Goal: Information Seeking & Learning: Learn about a topic

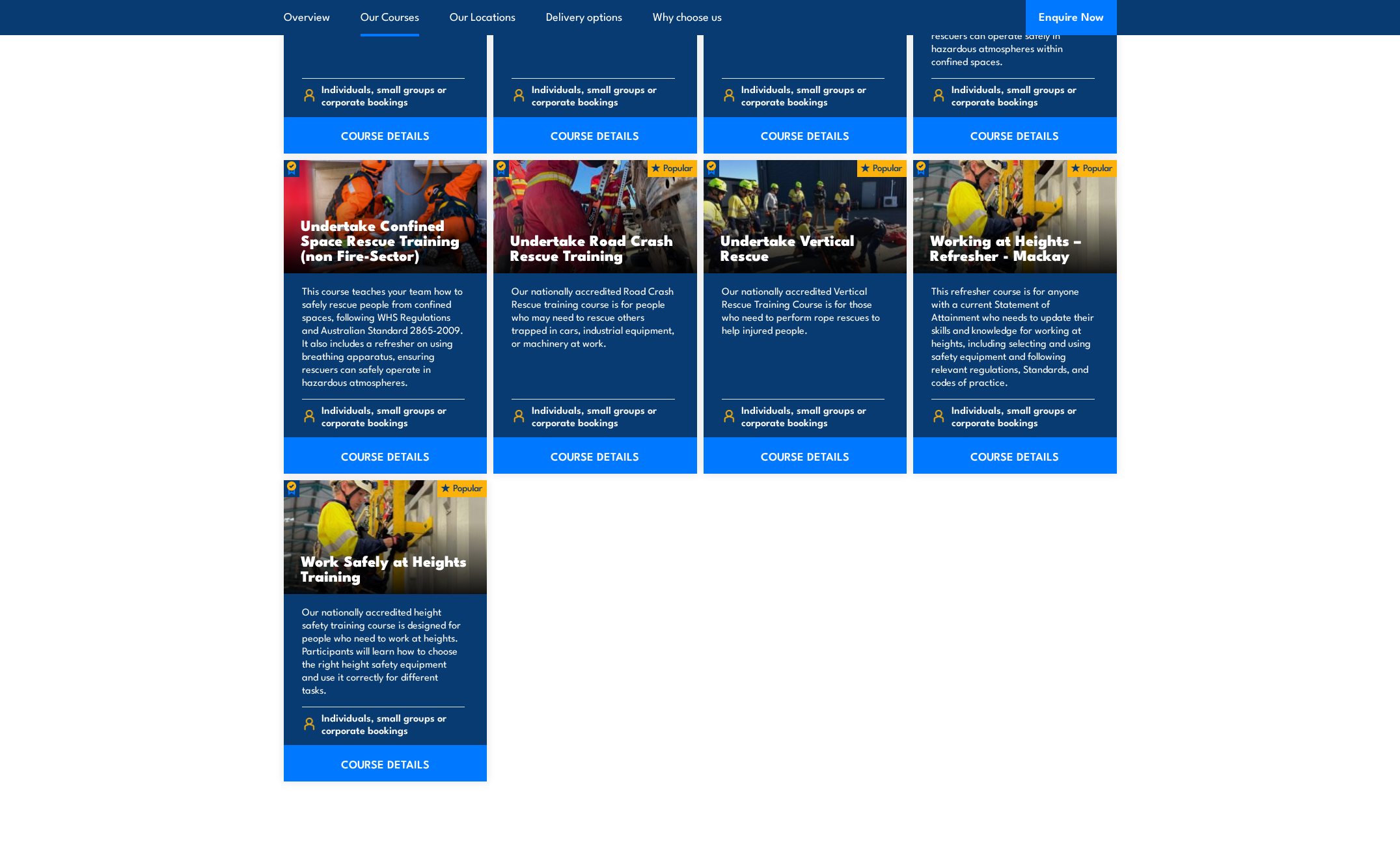
scroll to position [1302, 0]
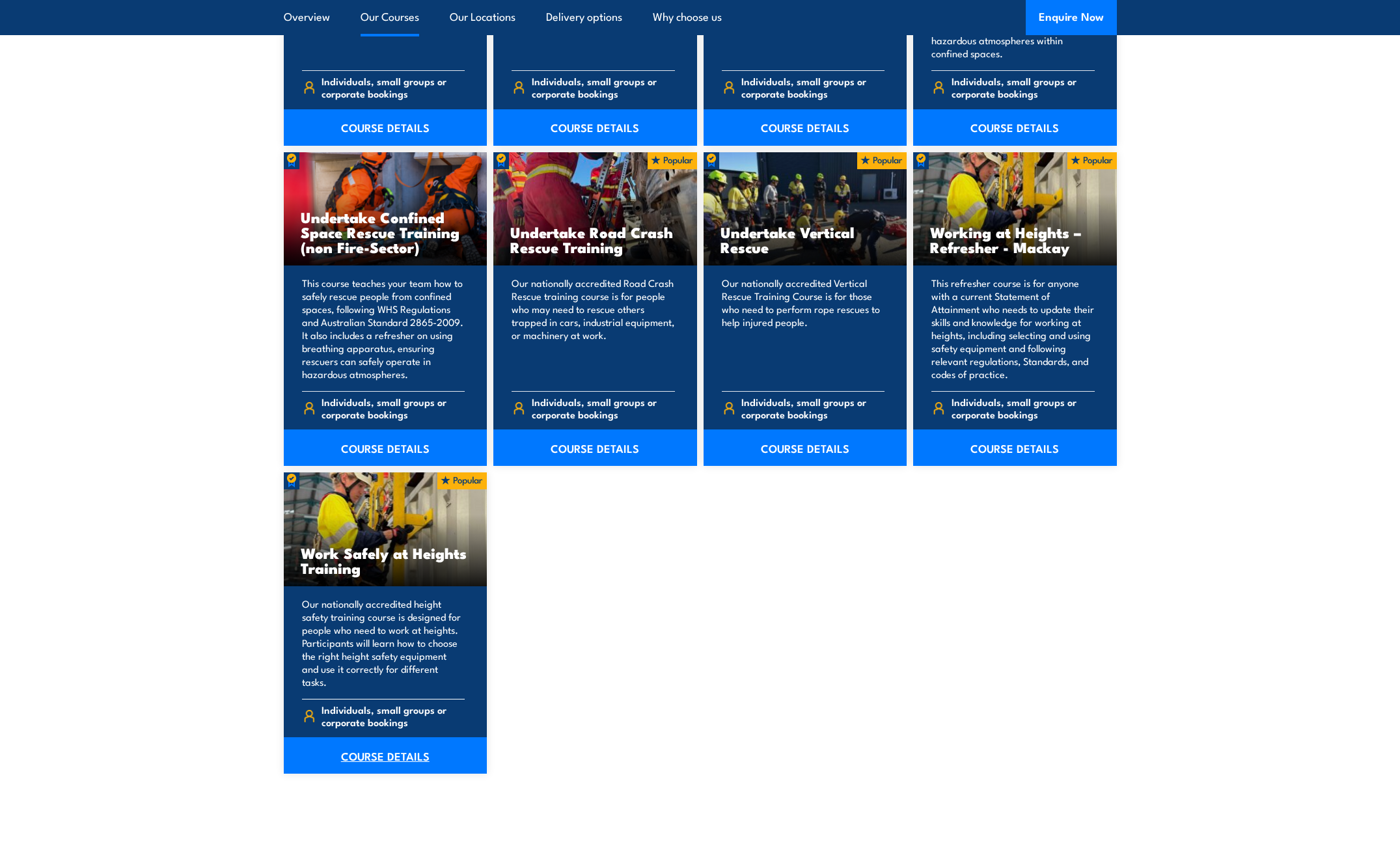
click at [394, 744] on link "COURSE DETAILS" at bounding box center [386, 756] width 204 height 36
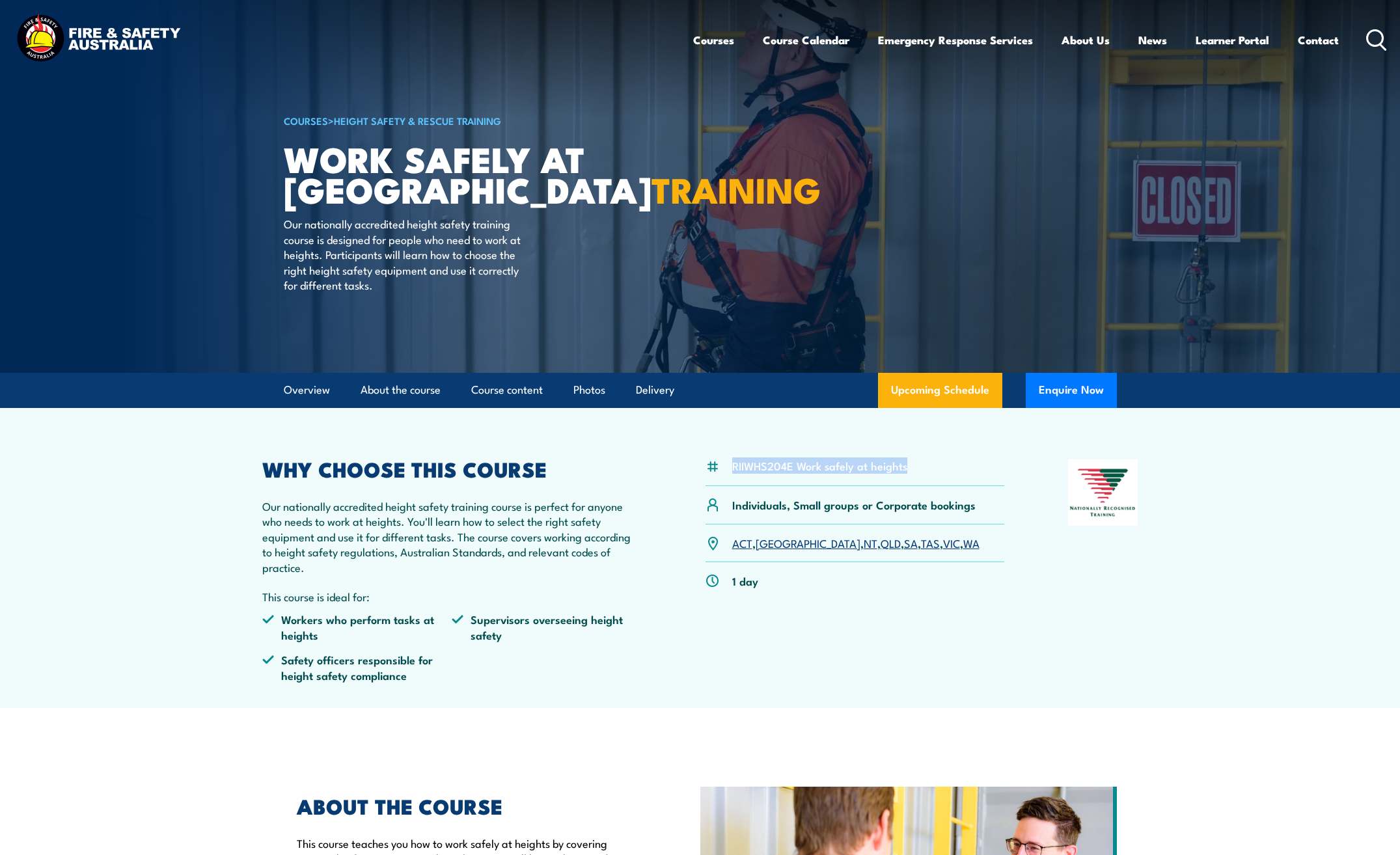
drag, startPoint x: 904, startPoint y: 466, endPoint x: 726, endPoint y: 449, distance: 178.8
click at [726, 449] on article "RIIWHS204E Work safely at heights Individuals, Small groups or Corporate bookin…" at bounding box center [700, 558] width 911 height 300
drag, startPoint x: 726, startPoint y: 449, endPoint x: 759, endPoint y: 464, distance: 36.2
copy li "RIIWHS204E Work safely at heights"
